Goal: Obtain resource: Obtain resource

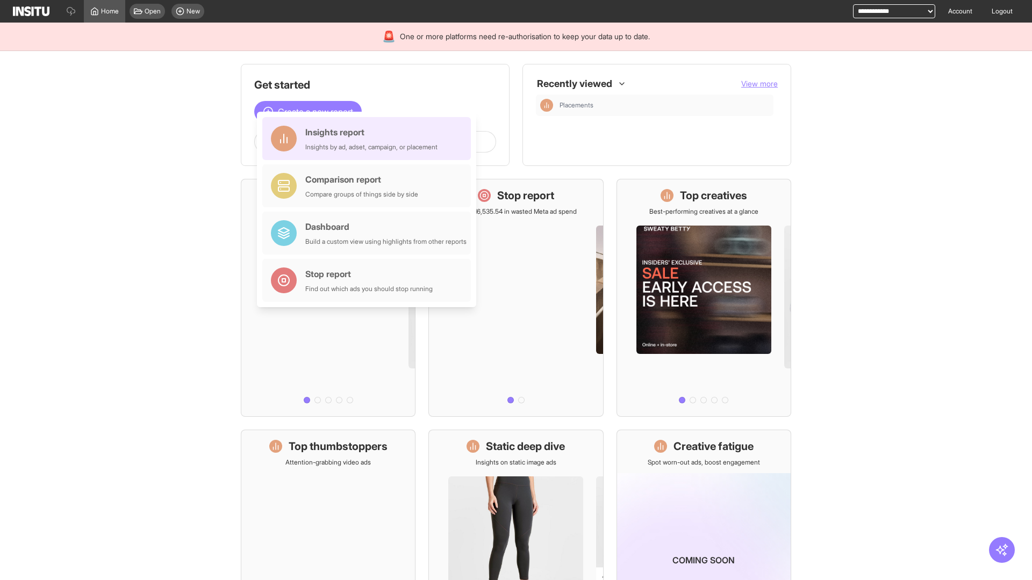
click at [369, 139] on div "Insights report Insights by ad, adset, campaign, or placement" at bounding box center [371, 139] width 132 height 26
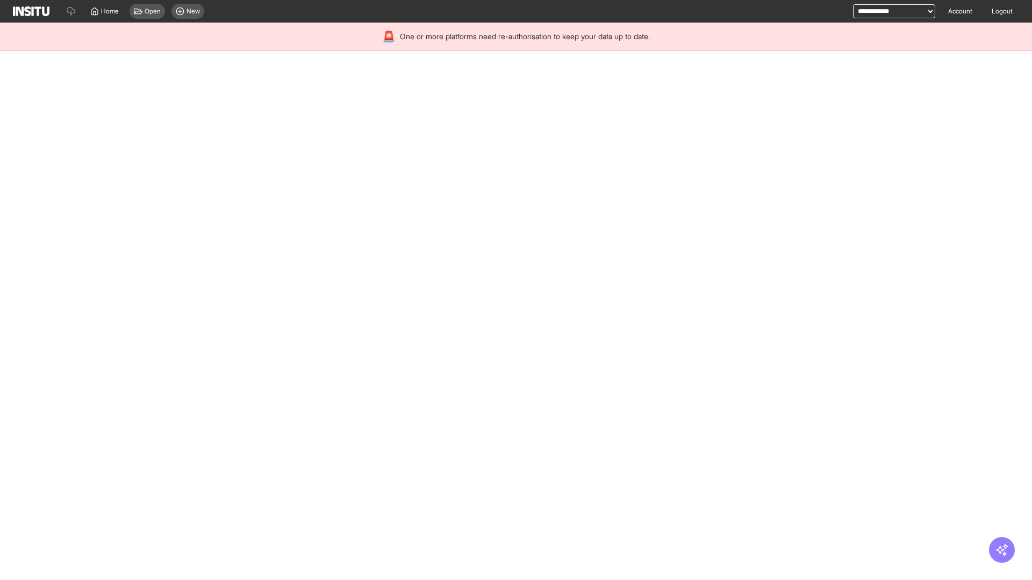
select select "**"
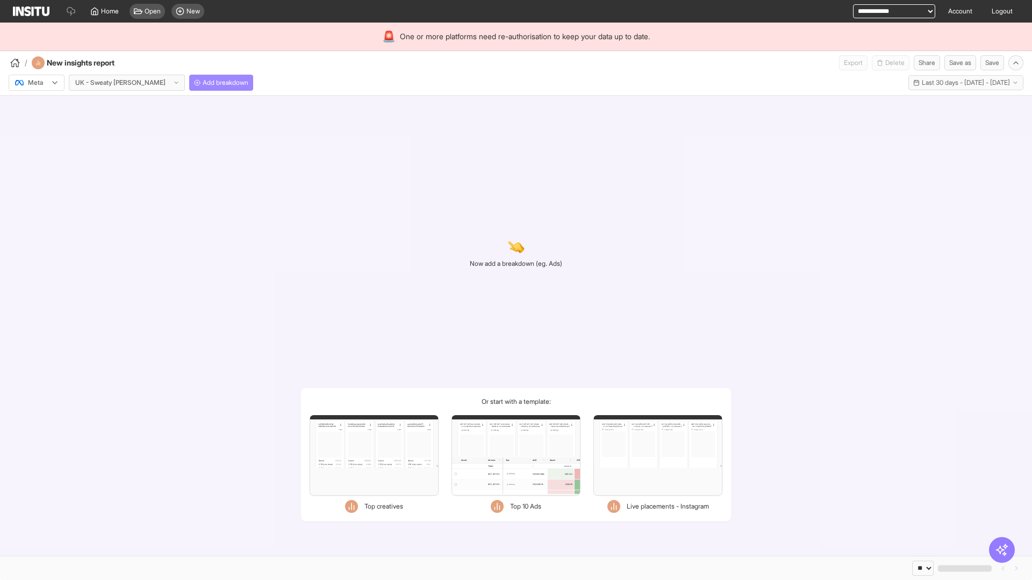
click at [203, 83] on span "Add breakdown" at bounding box center [226, 82] width 46 height 9
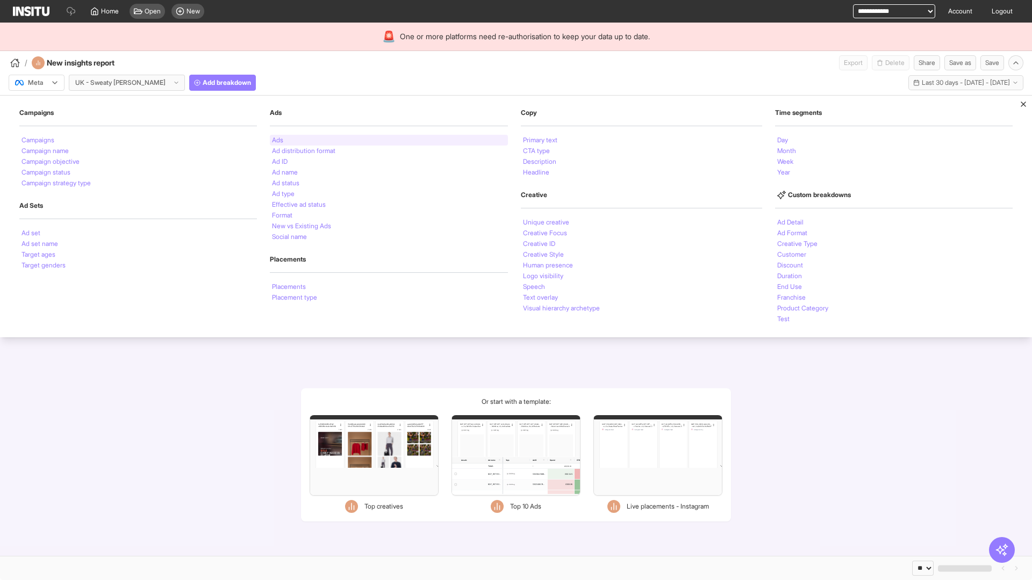
click at [276, 140] on li "Ads" at bounding box center [277, 140] width 11 height 6
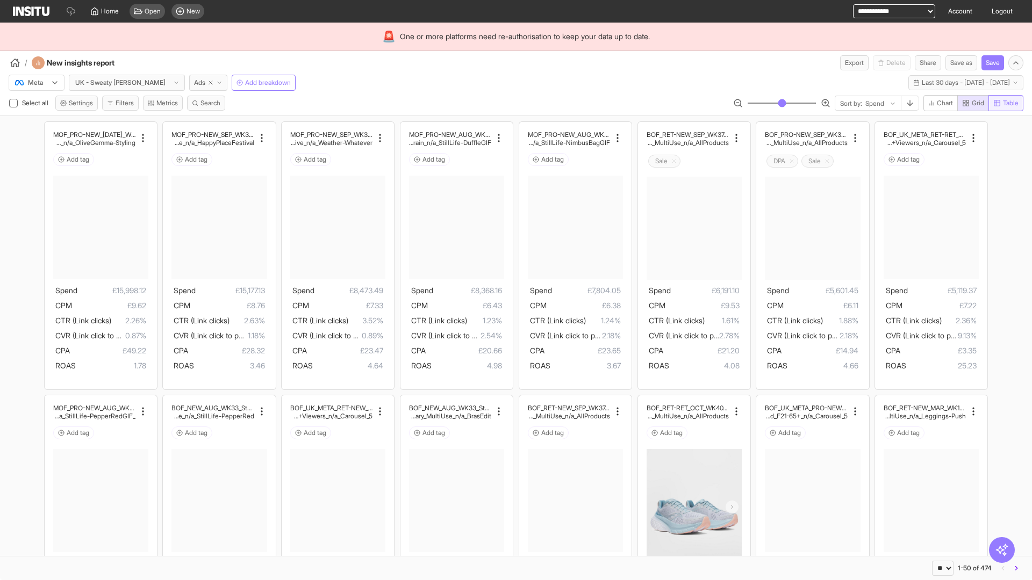
click at [1005, 103] on span "Table" at bounding box center [1011, 103] width 16 height 9
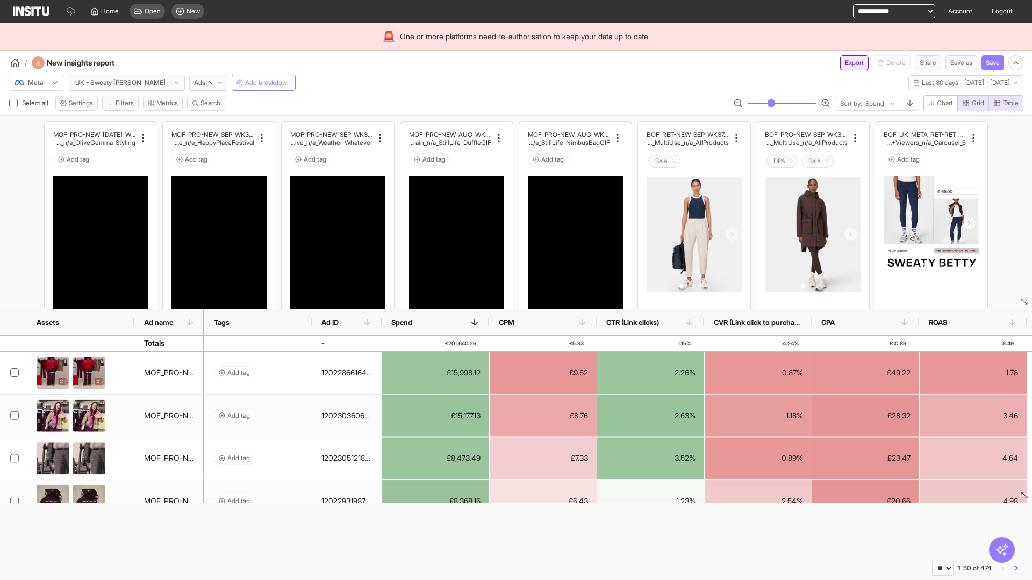
click at [848, 63] on button "Export" at bounding box center [854, 62] width 28 height 15
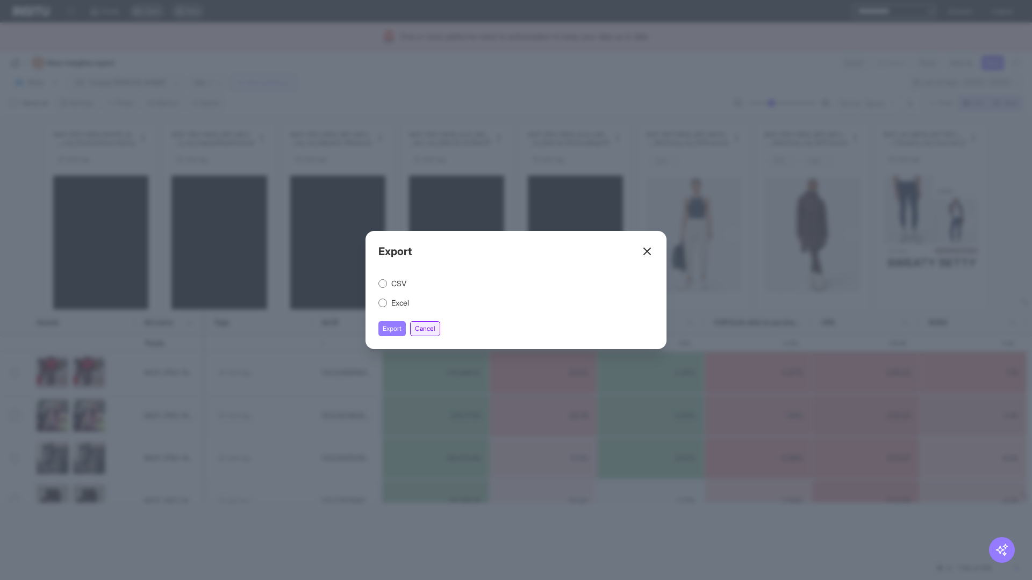
click at [427, 329] on button "Cancel" at bounding box center [425, 328] width 30 height 15
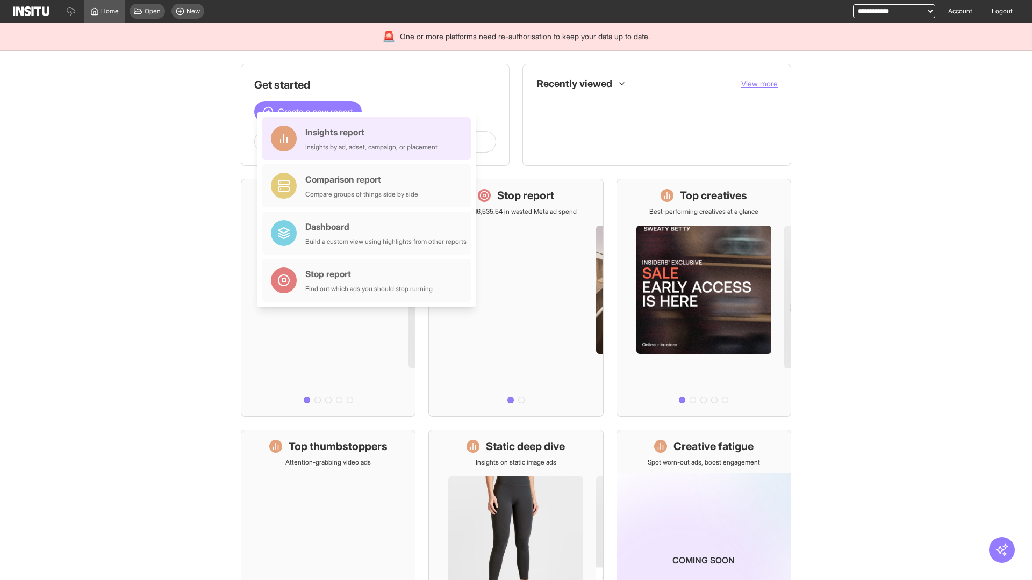
click at [369, 139] on div "Insights report Insights by ad, adset, campaign, or placement" at bounding box center [371, 139] width 132 height 26
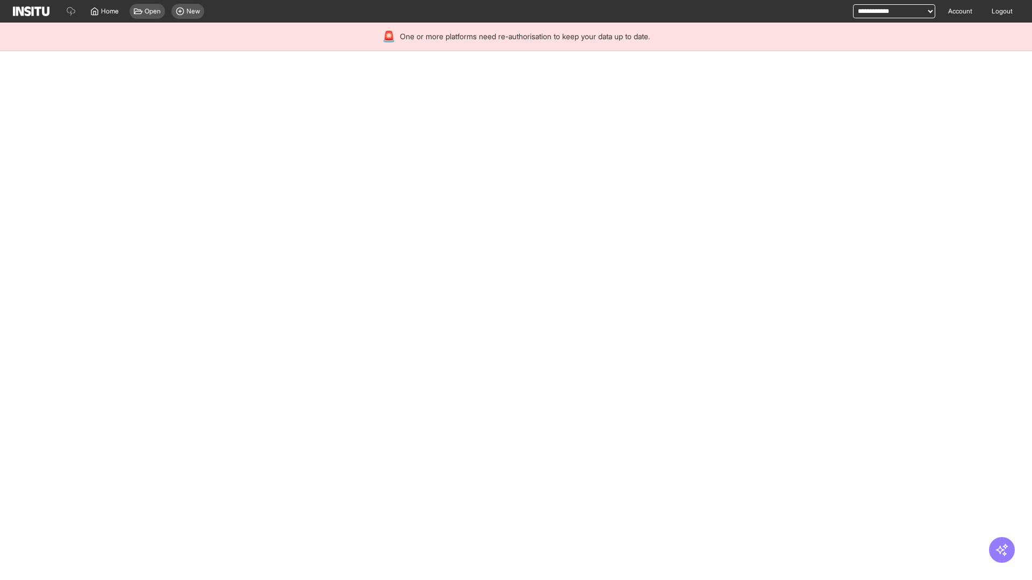
select select "**"
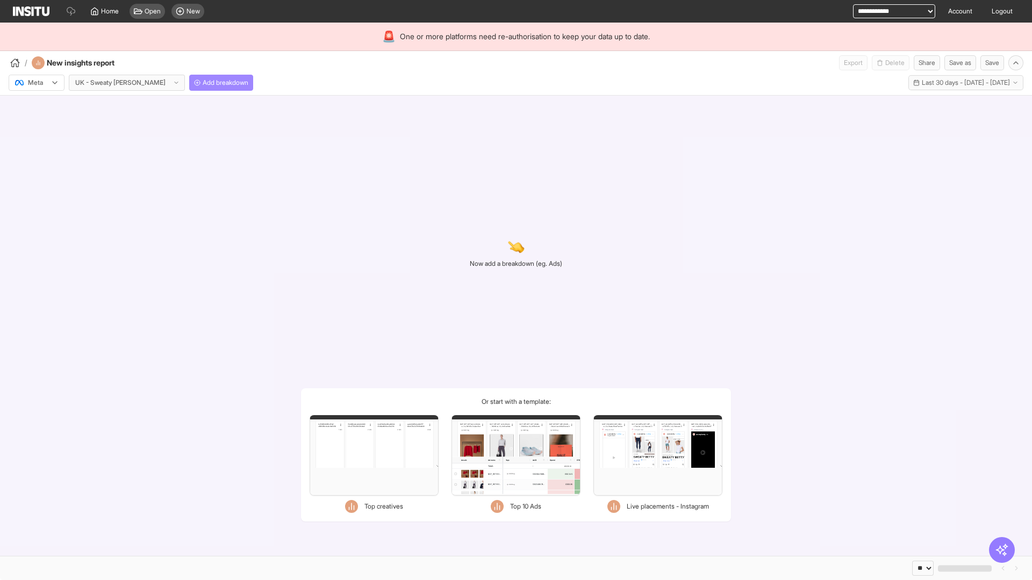
click at [203, 83] on span "Add breakdown" at bounding box center [226, 82] width 46 height 9
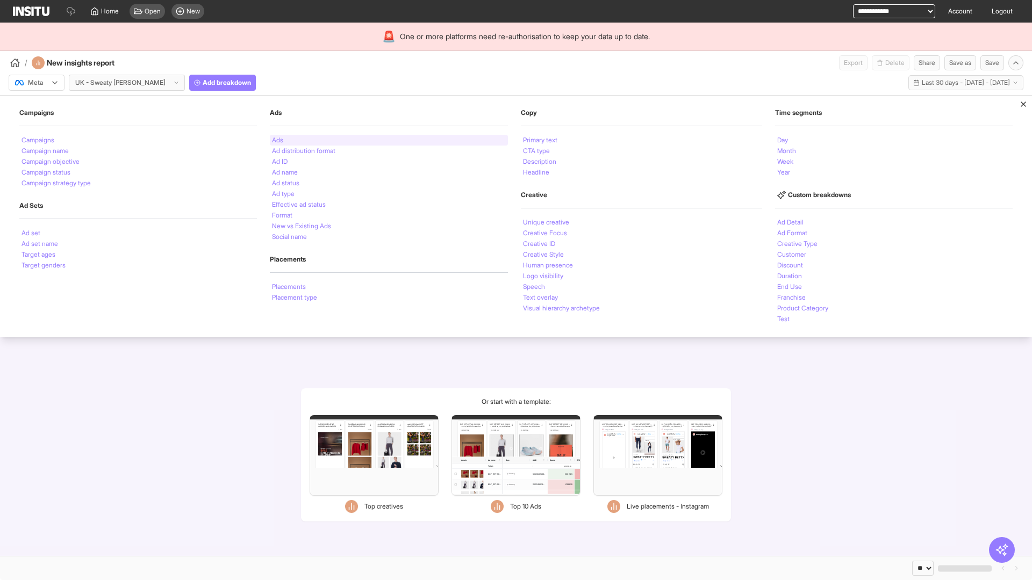
click at [276, 140] on li "Ads" at bounding box center [277, 140] width 11 height 6
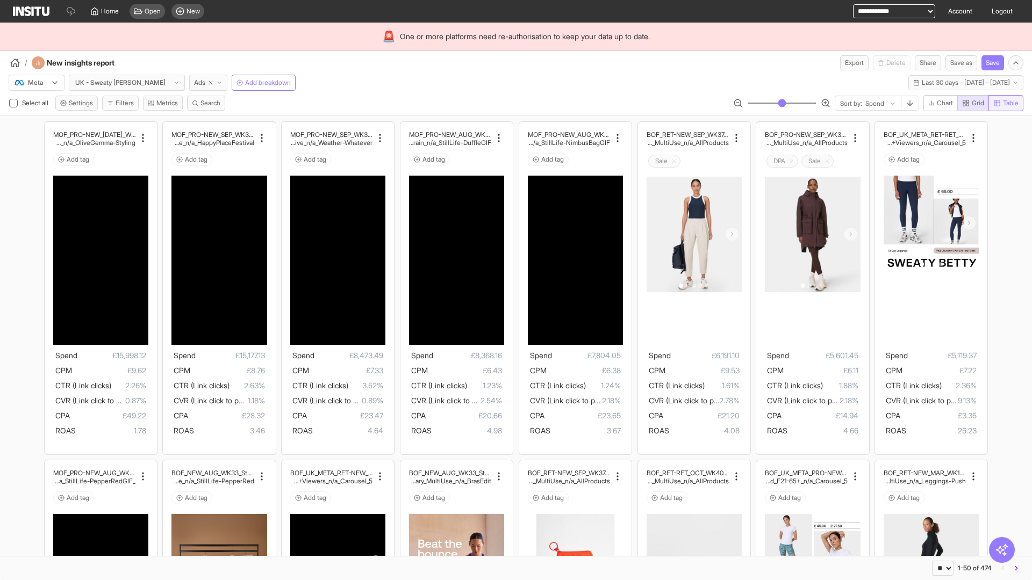
click at [1005, 103] on span "Table" at bounding box center [1011, 103] width 16 height 9
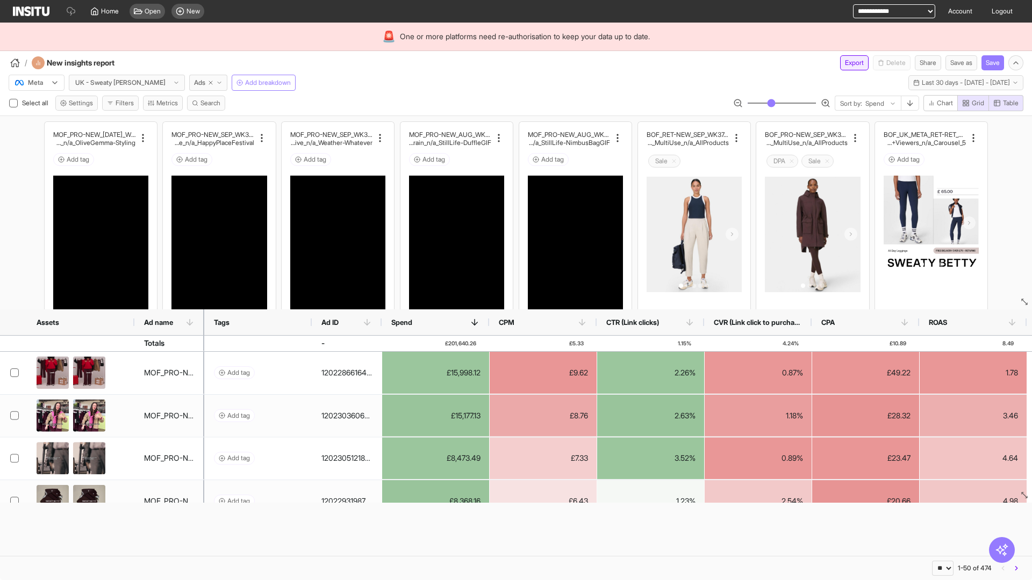
click at [848, 63] on button "Export" at bounding box center [854, 62] width 28 height 15
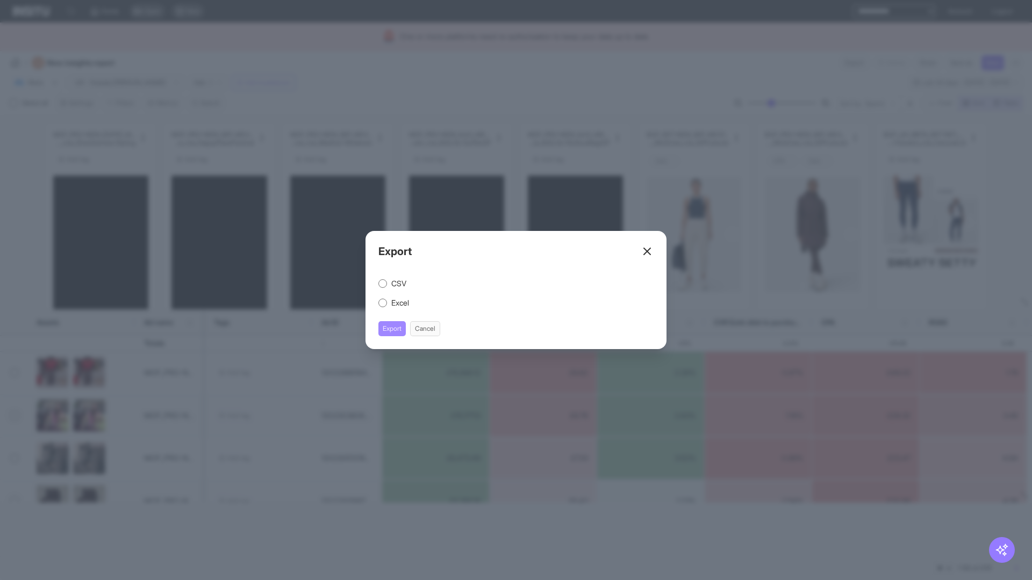
click at [392, 329] on button "Export" at bounding box center [391, 328] width 27 height 15
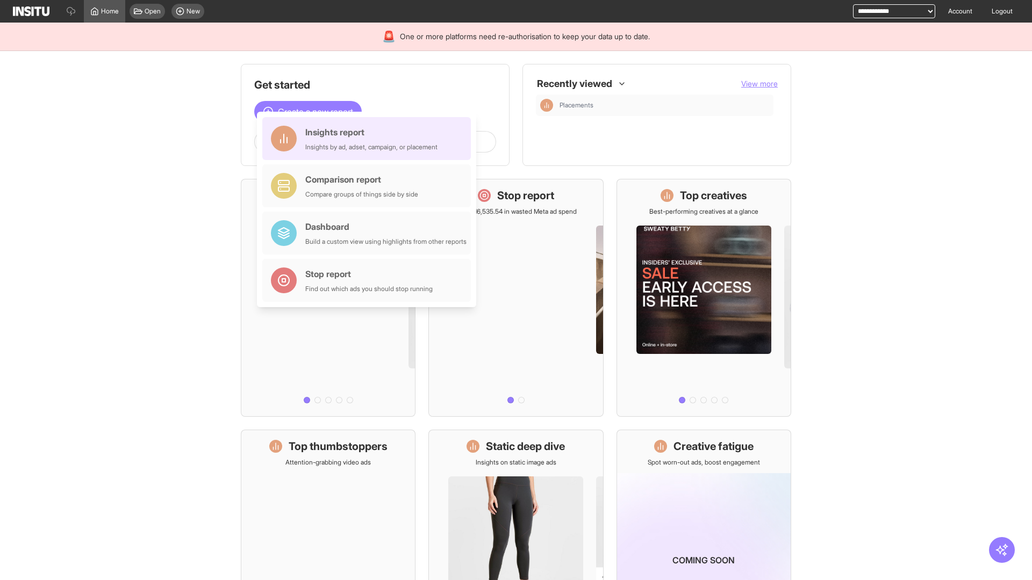
click at [369, 139] on div "Insights report Insights by ad, adset, campaign, or placement" at bounding box center [371, 139] width 132 height 26
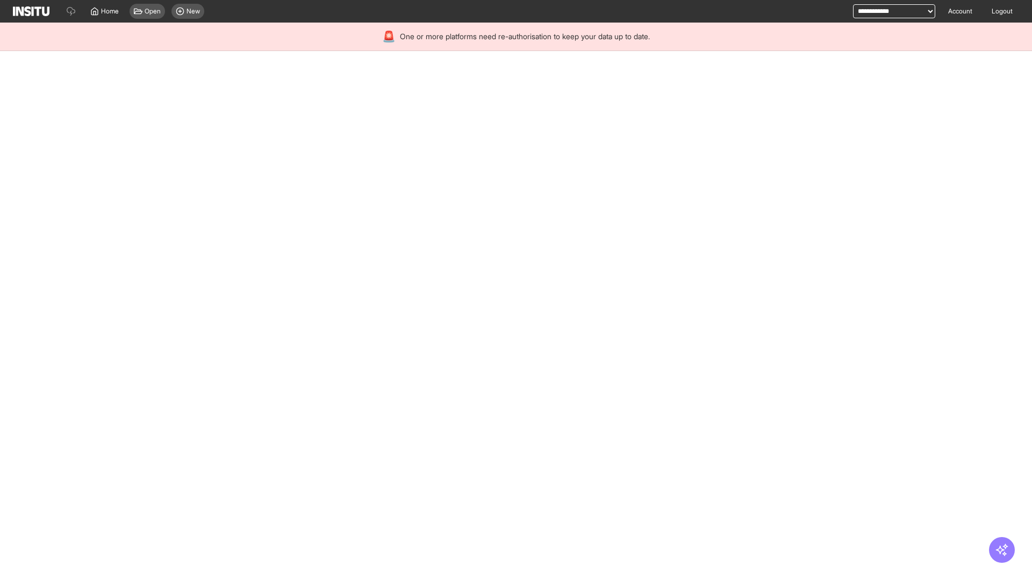
select select "**"
